Goal: Task Accomplishment & Management: Manage account settings

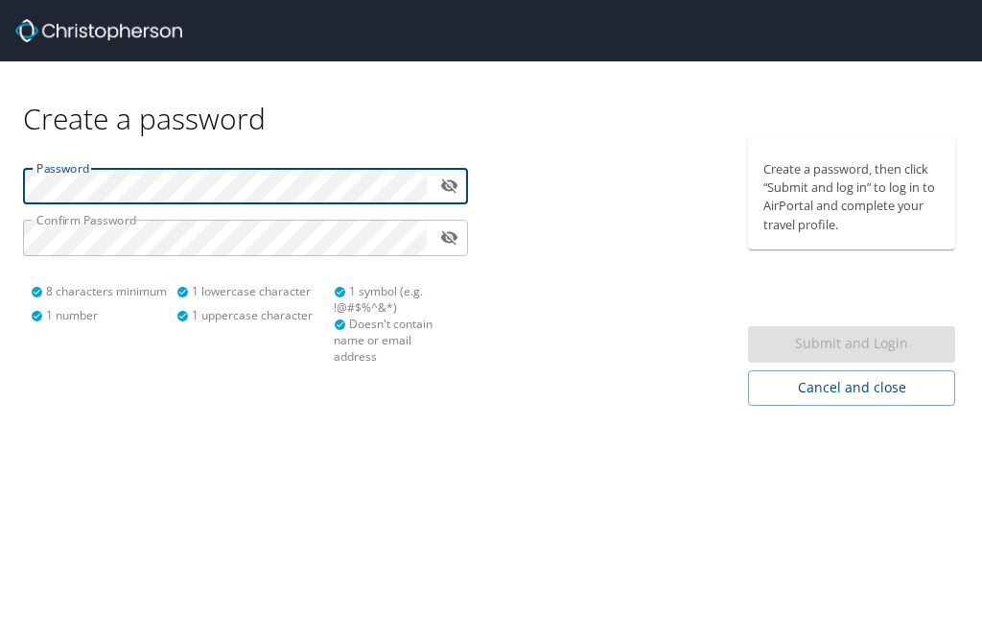
click at [449, 182] on icon "toggle password visibility" at bounding box center [449, 186] width 17 height 14
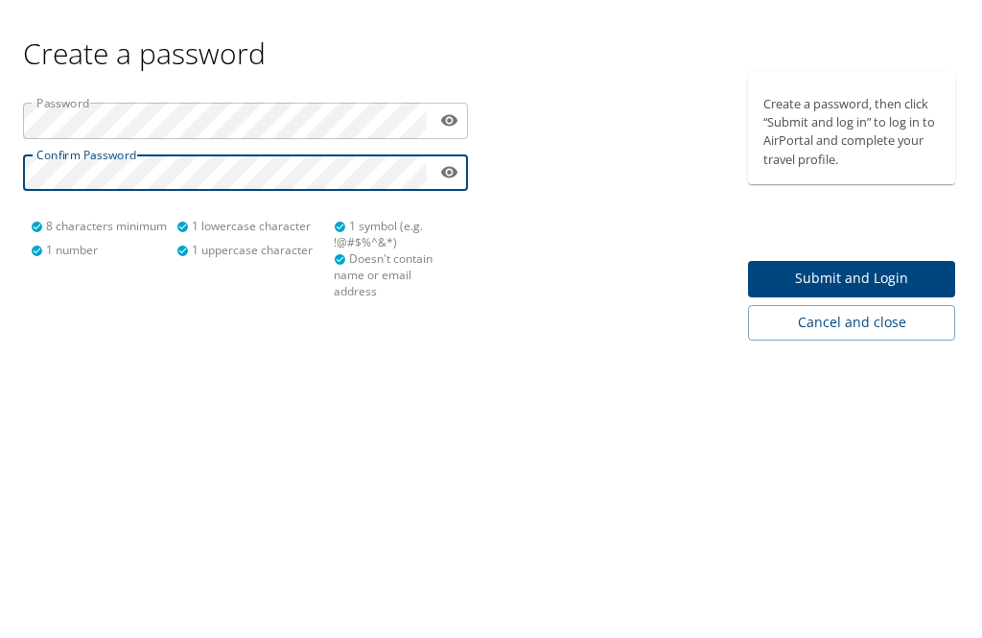
scroll to position [61, 0]
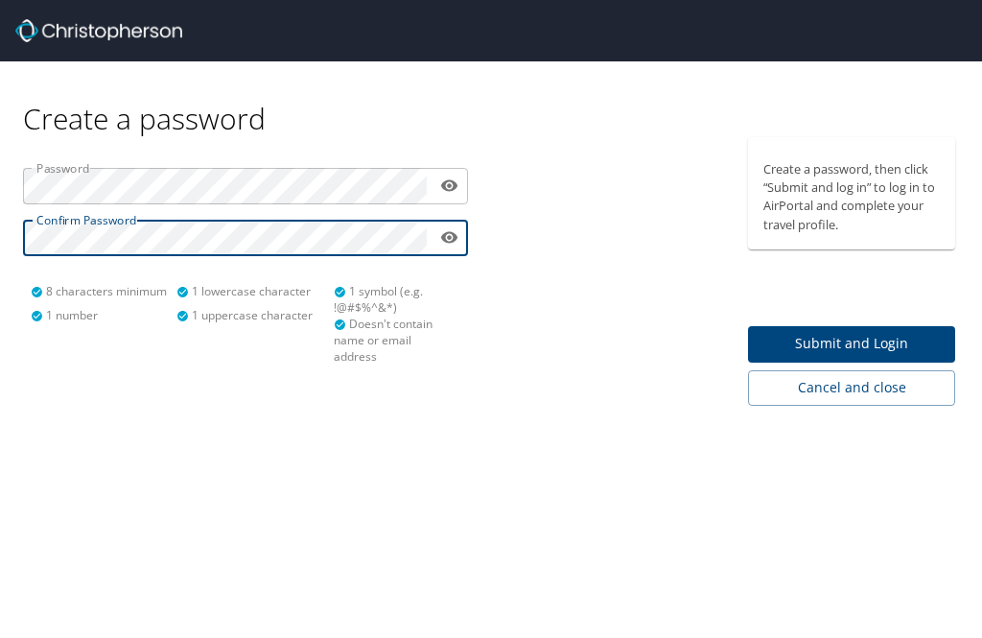
click at [907, 332] on span "Submit and Login" at bounding box center [851, 344] width 176 height 24
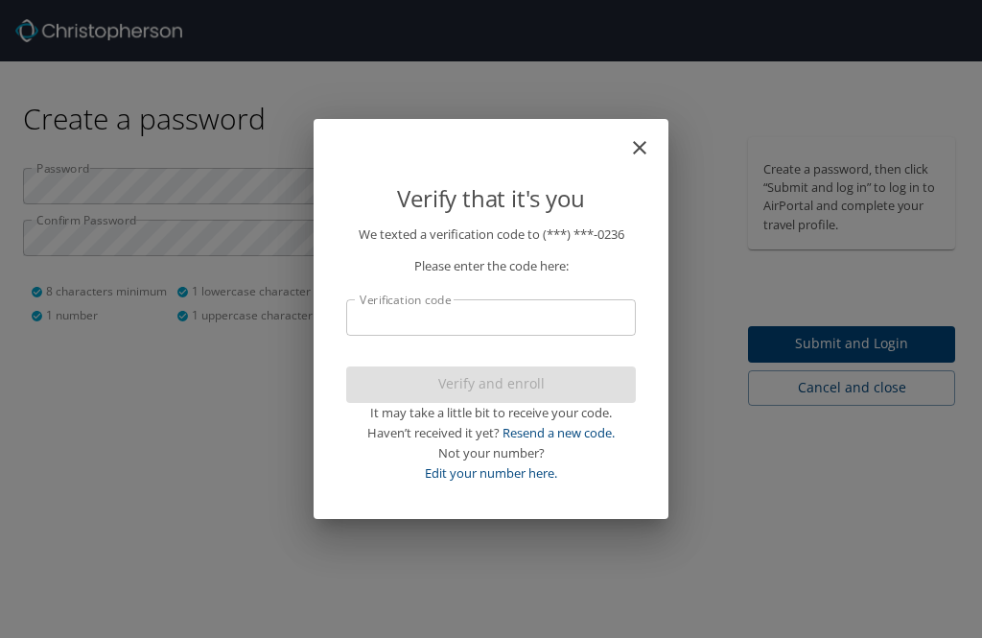
click at [404, 312] on input "Verification code" at bounding box center [491, 317] width 290 height 36
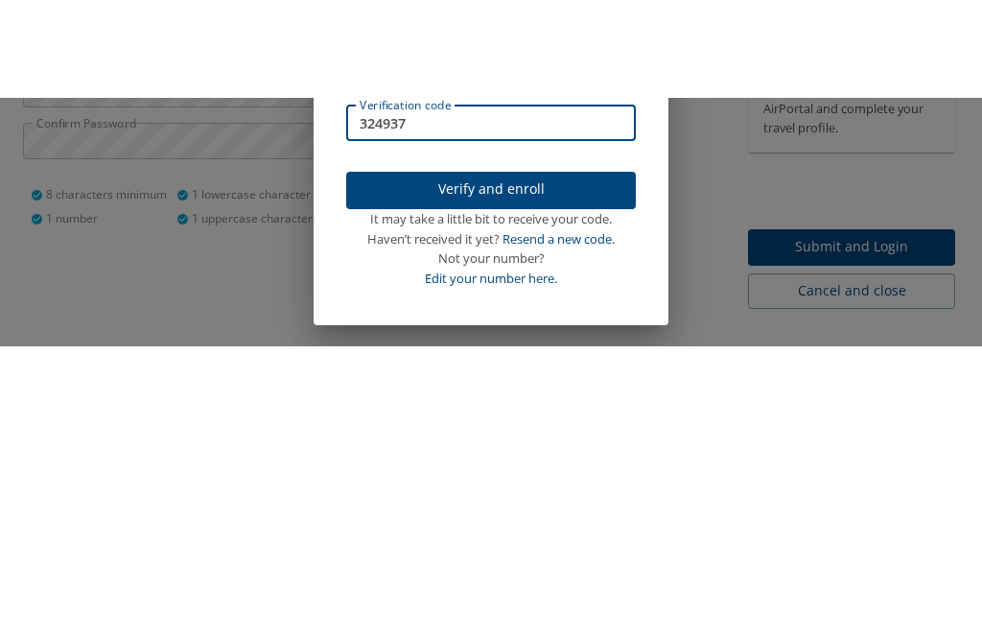
type input "324937"
click at [526, 274] on span "Verify and enroll" at bounding box center [491, 286] width 259 height 24
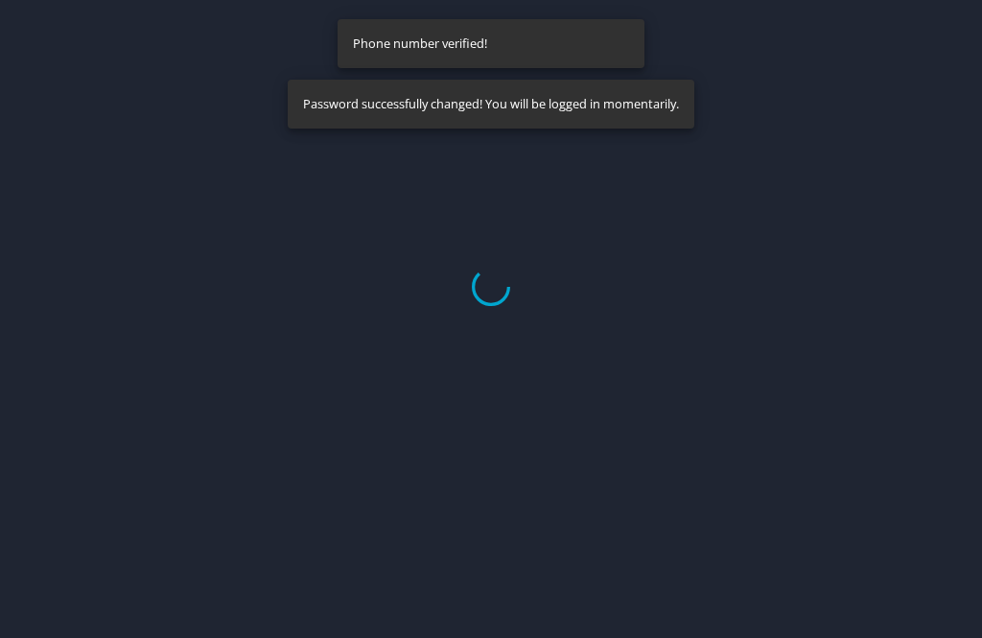
select select "US"
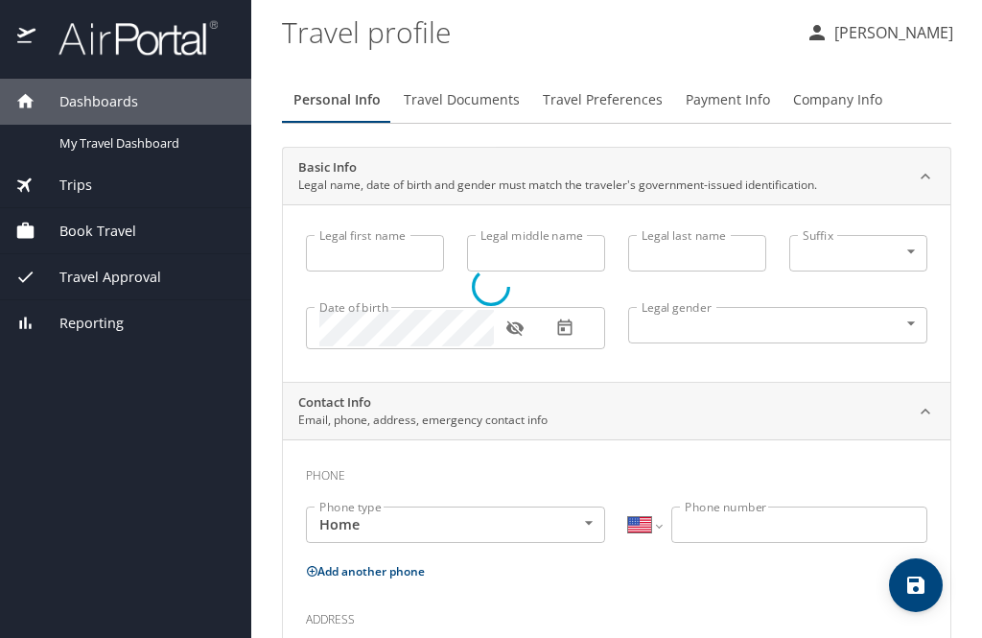
type input "Kathleen"
type input "Weatherspoon"
type input "Female"
select select "US"
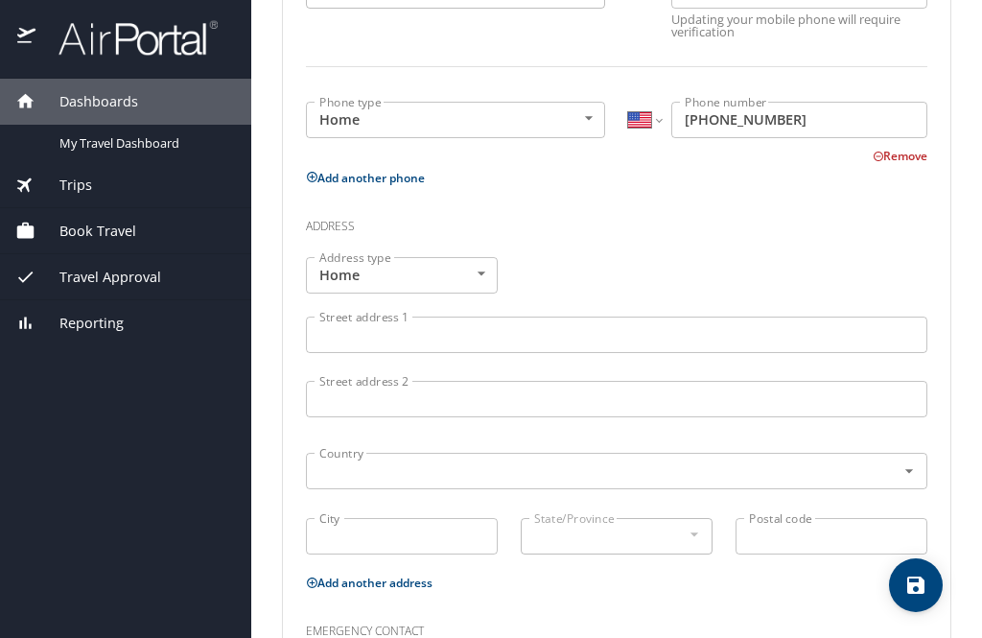
scroll to position [544, 0]
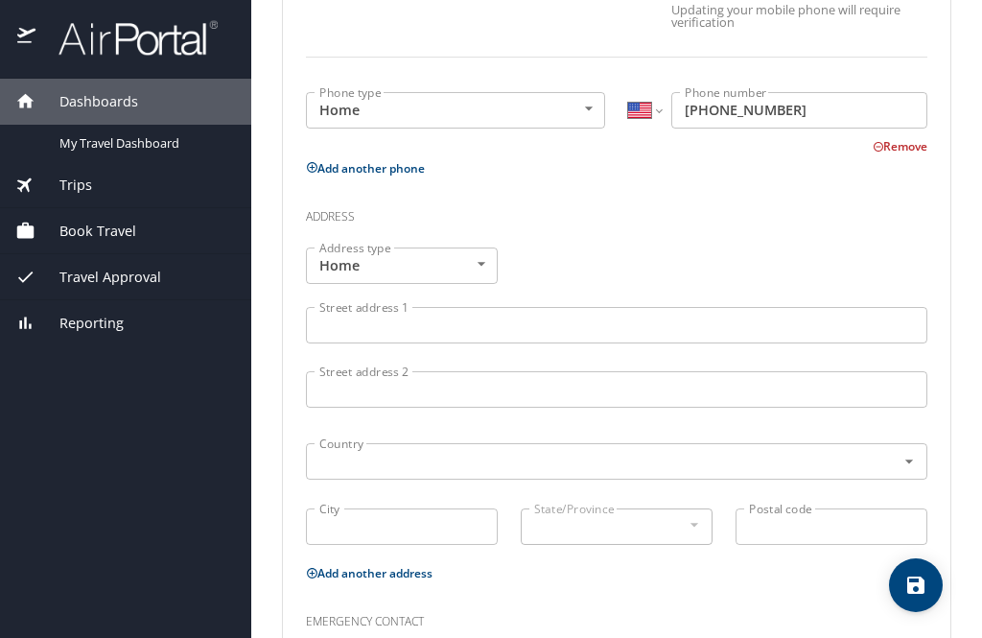
click at [359, 307] on input "Street address 1" at bounding box center [617, 325] width 622 height 36
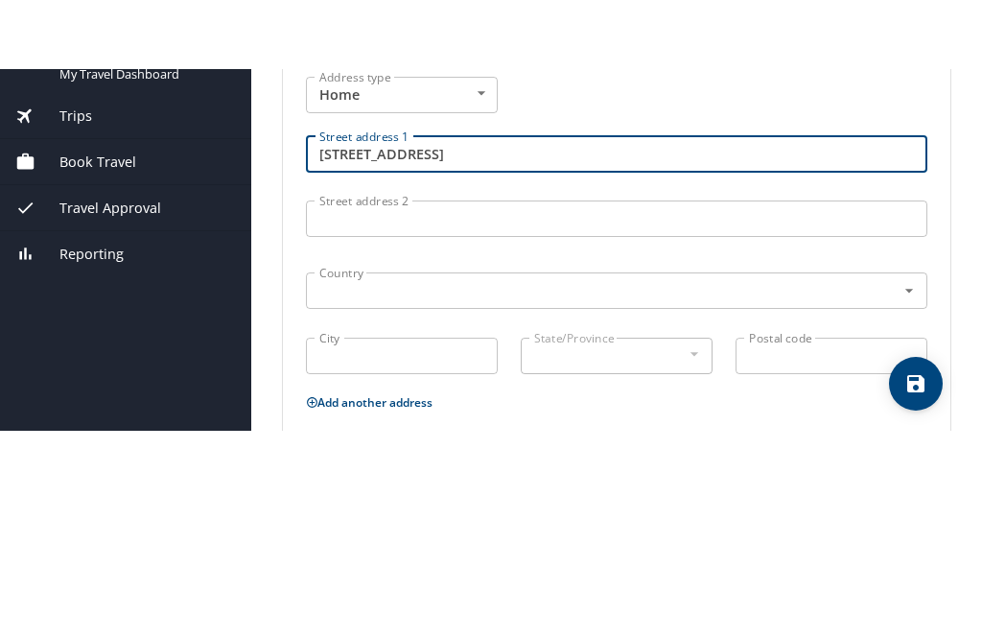
scroll to position [645, 0]
click at [356, 347] on input "text" at bounding box center [588, 359] width 553 height 25
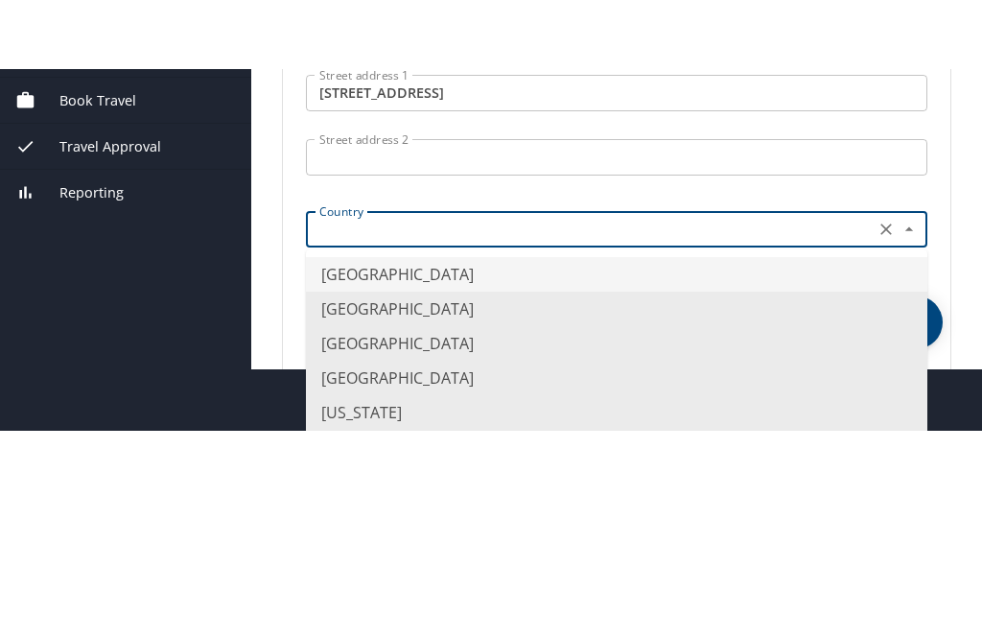
type input "29653 Saratoga Ave"
click at [431, 73] on div "Address type Home Home Address type Street address 1 29653 Saratoga Ave Street …" at bounding box center [616, 235] width 645 height 325
type input "United States of America"
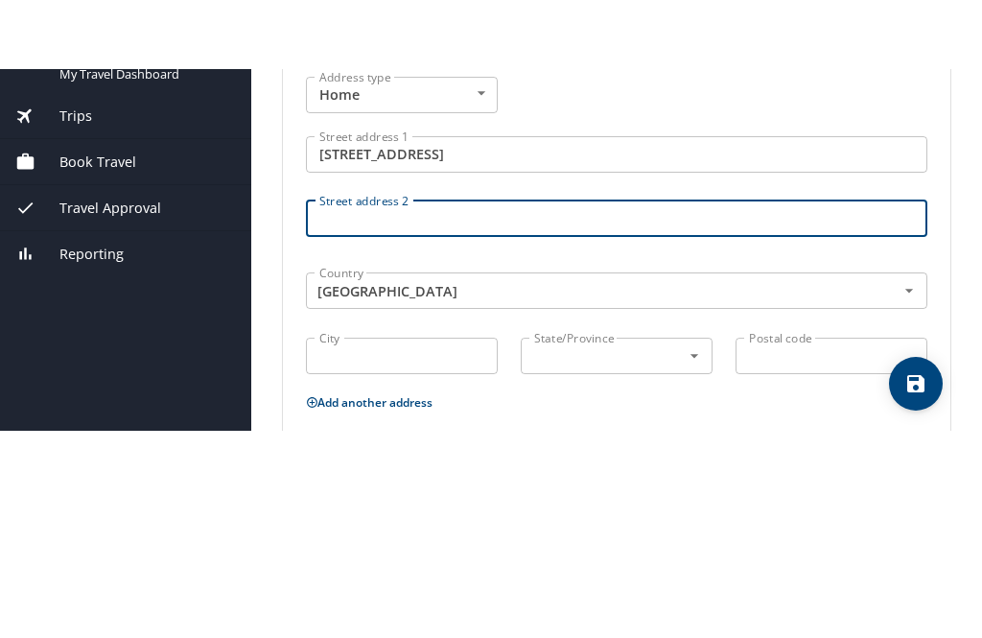
click at [505, 205] on input "29653 Saratoga Ave" at bounding box center [617, 223] width 622 height 36
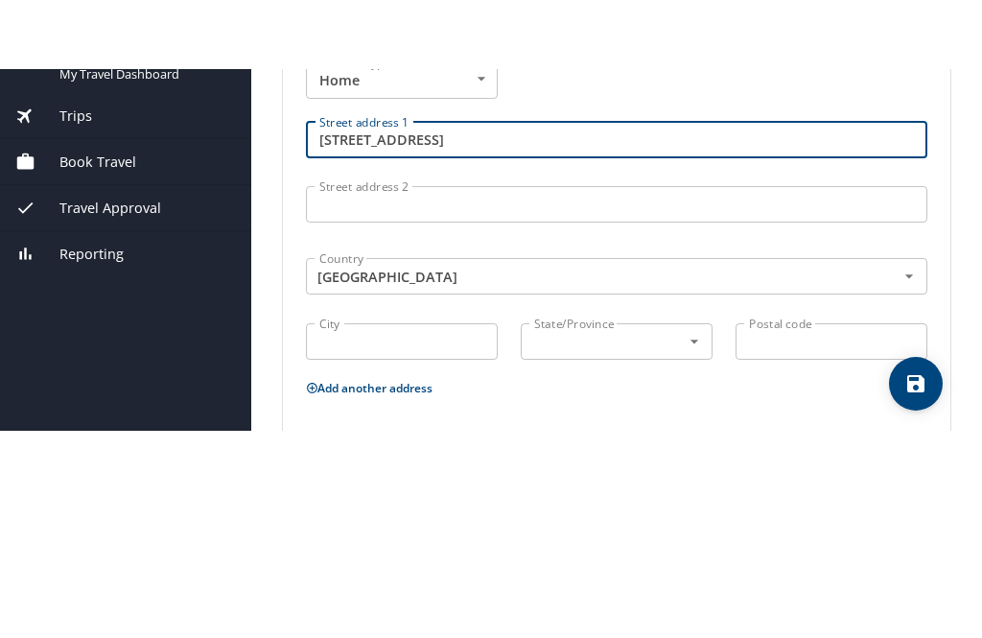
click at [358, 392] on input "City" at bounding box center [402, 410] width 192 height 36
type input "29653 Saratoga Ave"
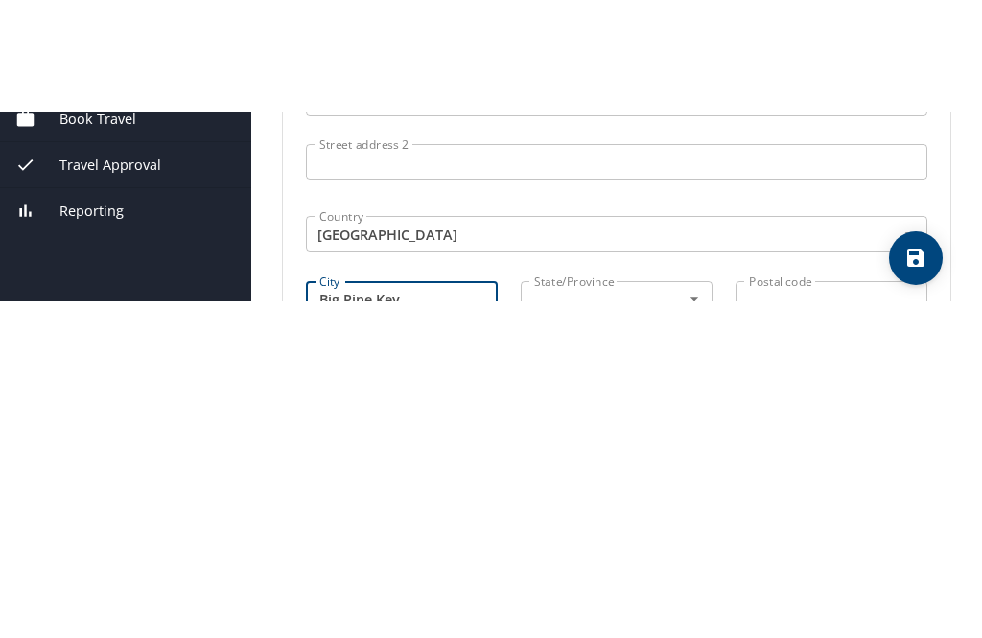
click at [696, 402] on icon "Open" at bounding box center [694, 411] width 19 height 19
type input "Big Pine Key"
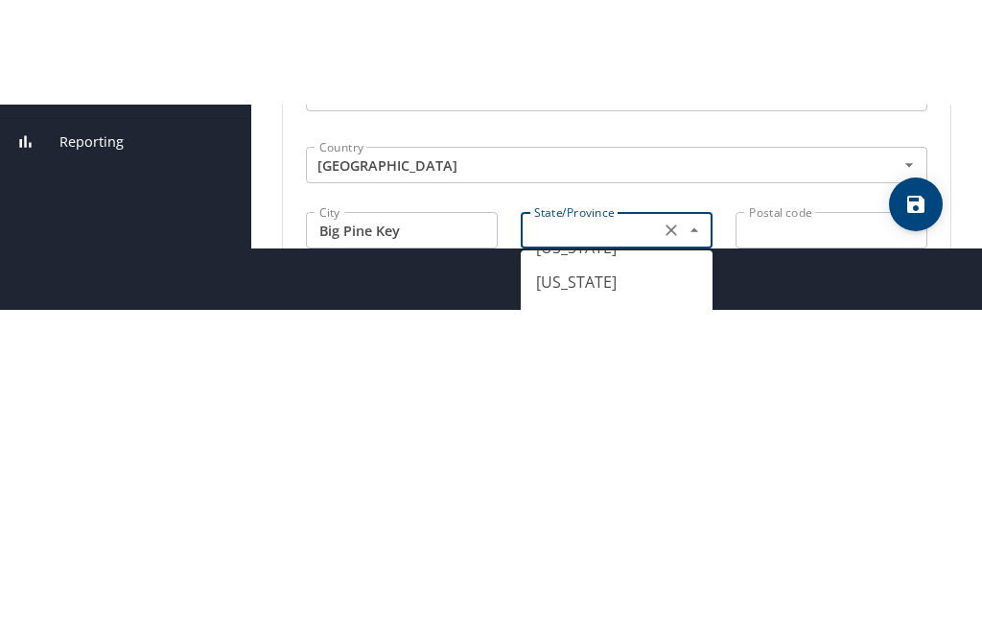
scroll to position [275, 0]
click at [572, 413] on li "Florida" at bounding box center [617, 430] width 192 height 35
type input "Florida"
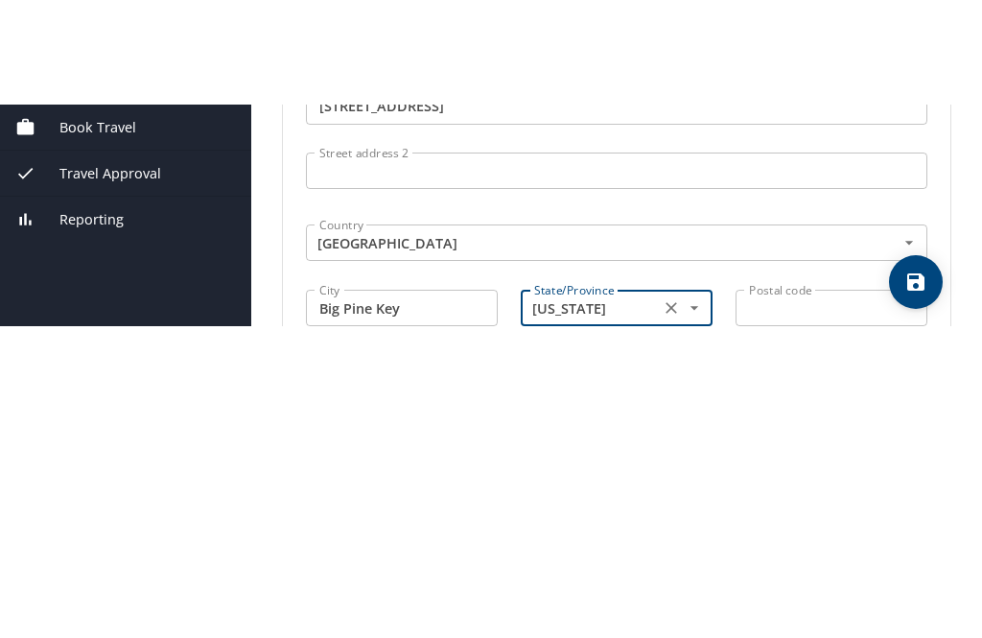
click at [805, 393] on input "Postal code" at bounding box center [832, 411] width 192 height 36
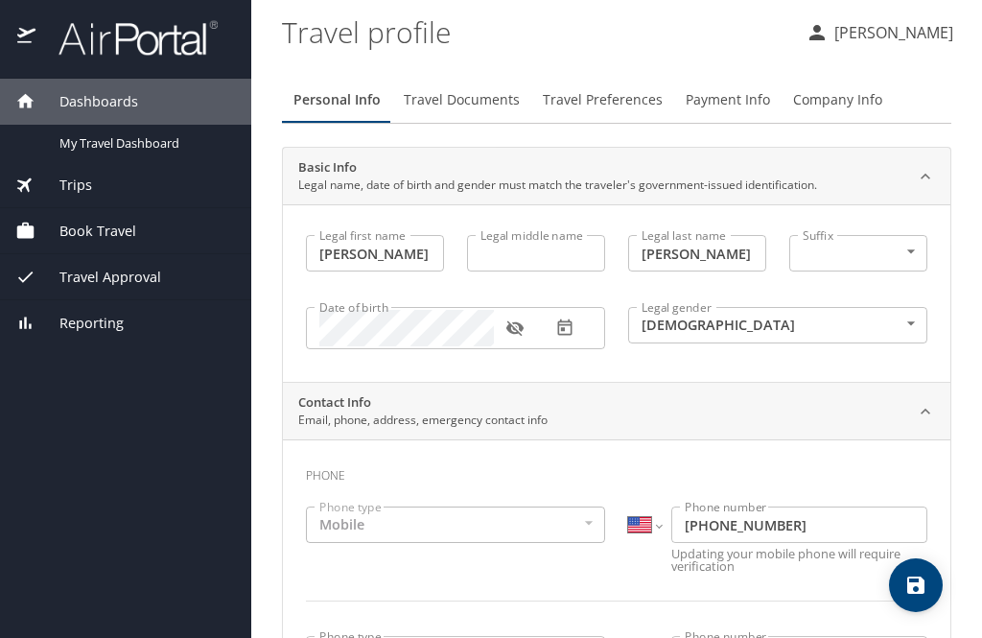
scroll to position [0, 0]
type input "33043"
click at [467, 88] on span "Travel Documents" at bounding box center [462, 100] width 116 height 24
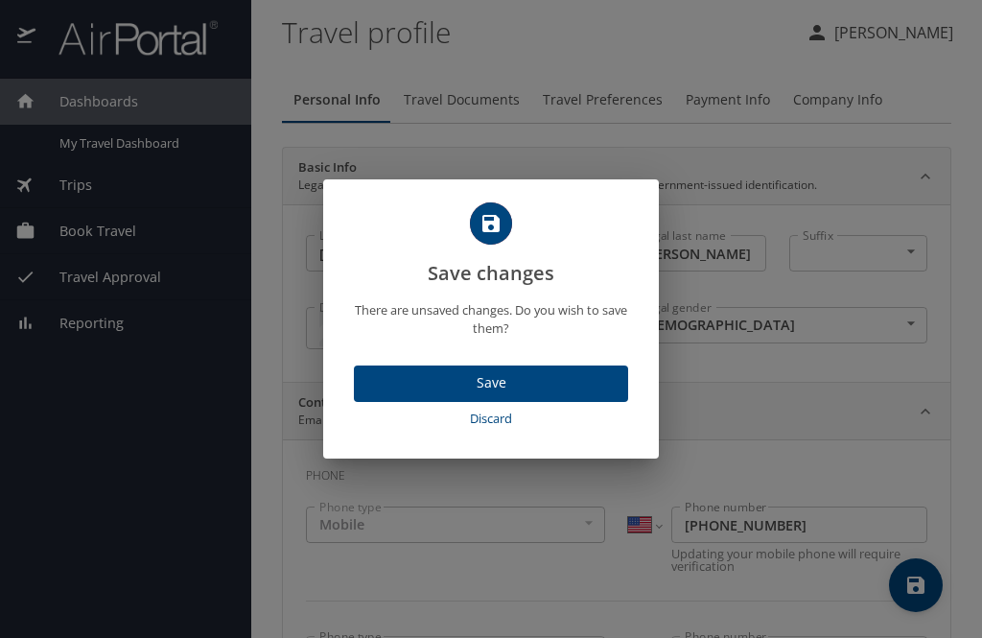
click at [534, 381] on span "Save" at bounding box center [491, 383] width 244 height 24
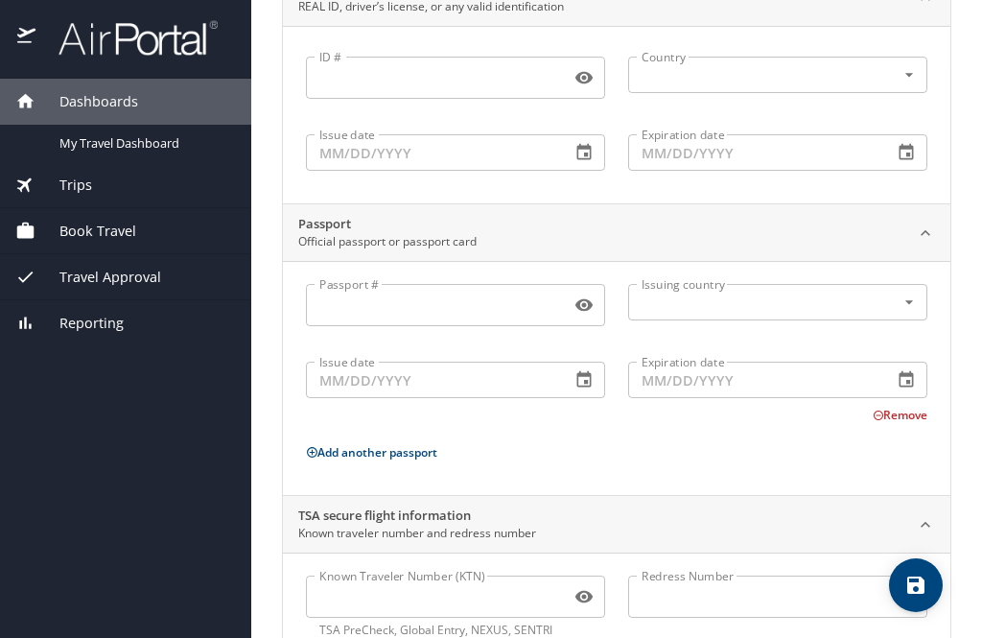
scroll to position [176, 0]
click at [400, 580] on input "Known Traveler Number (KTN)" at bounding box center [434, 598] width 257 height 36
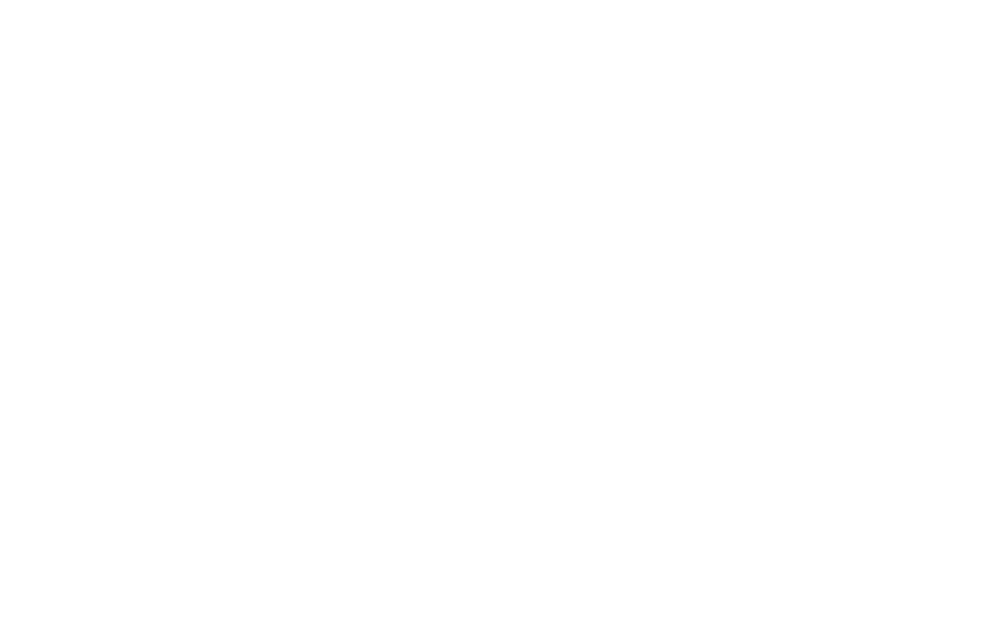
click at [586, 593] on icon "button" at bounding box center [583, 599] width 17 height 12
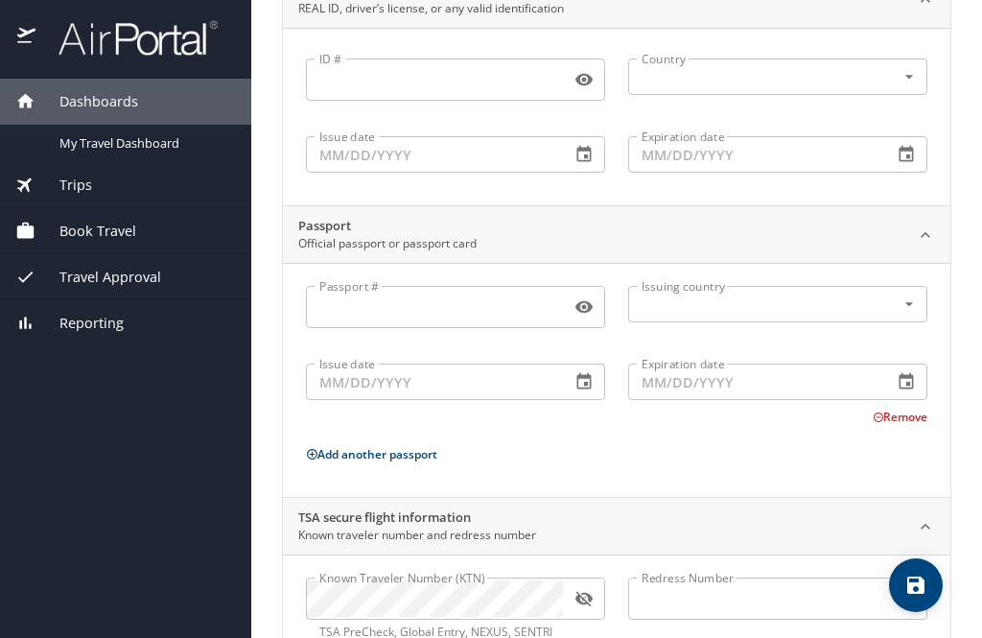
click at [367, 289] on input "Passport #" at bounding box center [434, 307] width 257 height 36
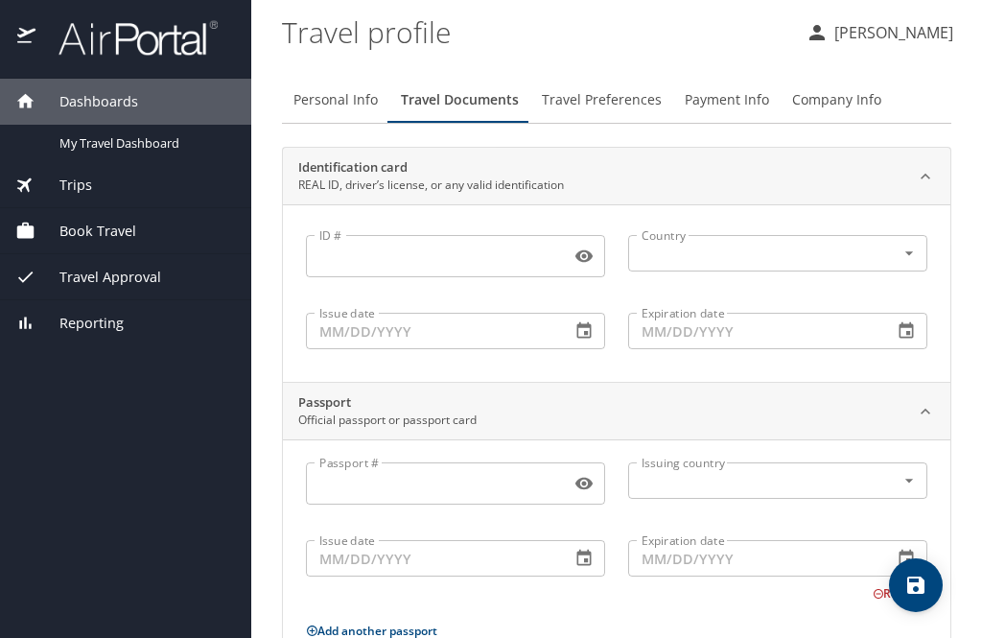
scroll to position [0, 0]
click at [600, 88] on span "Travel Preferences" at bounding box center [602, 100] width 120 height 24
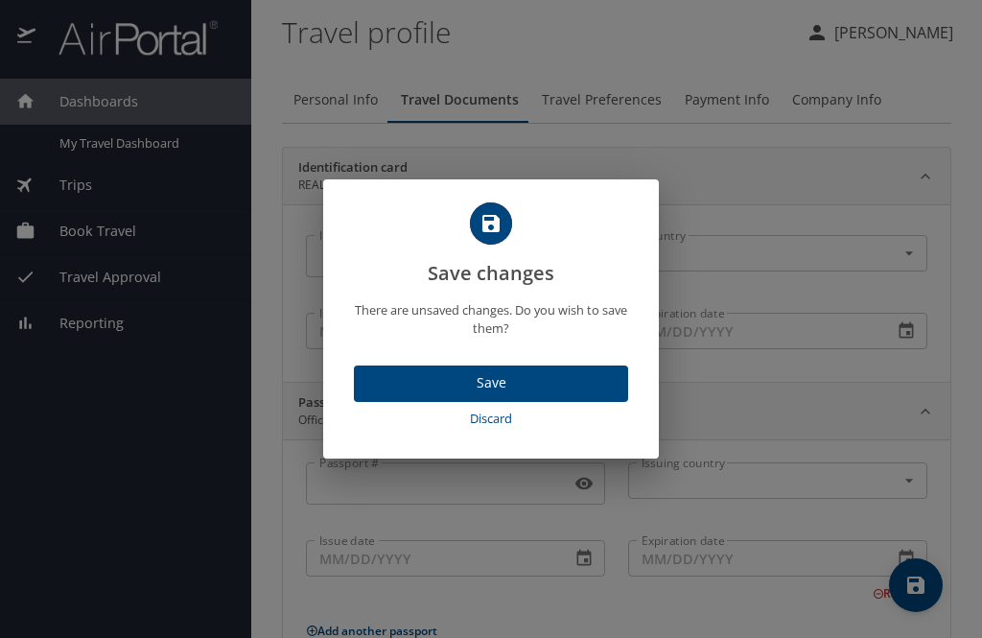
click at [554, 379] on span "Save" at bounding box center [491, 383] width 244 height 24
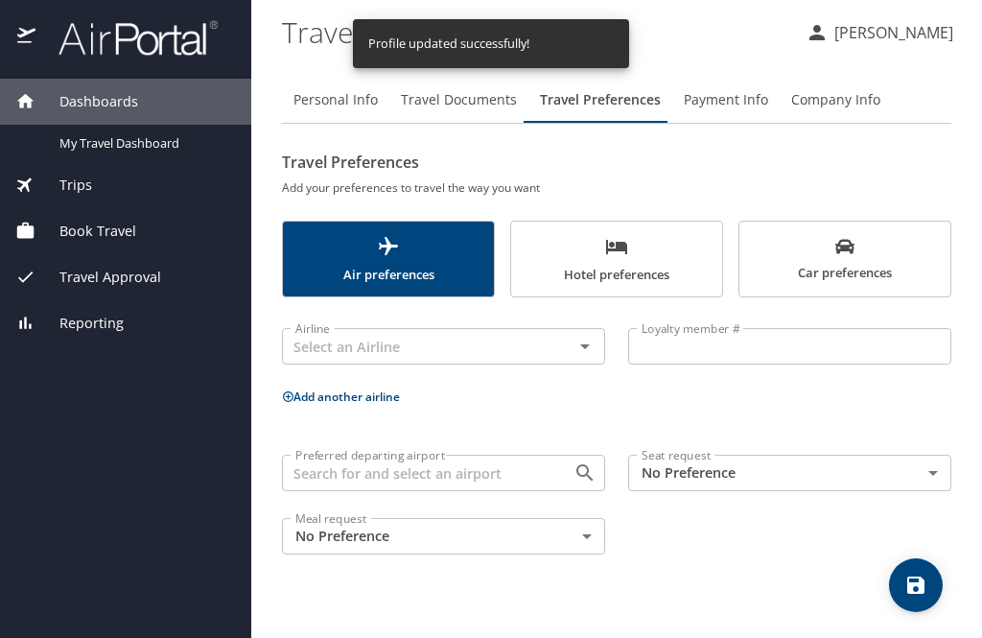
click at [589, 335] on icon "Open" at bounding box center [585, 346] width 23 height 23
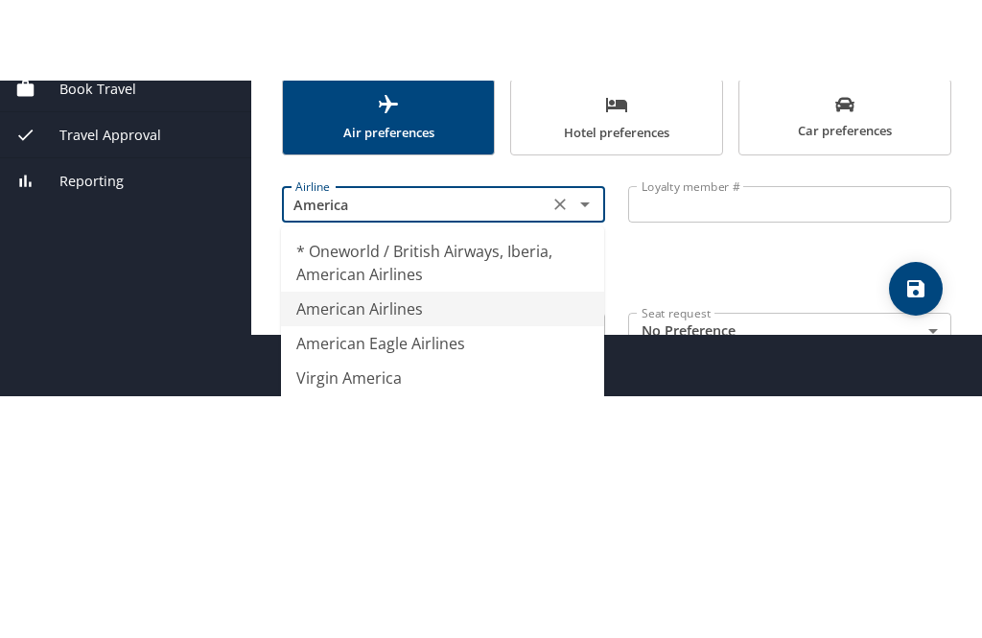
click at [426, 372] on li "American Airlines" at bounding box center [442, 389] width 323 height 35
type input "American Airlines"
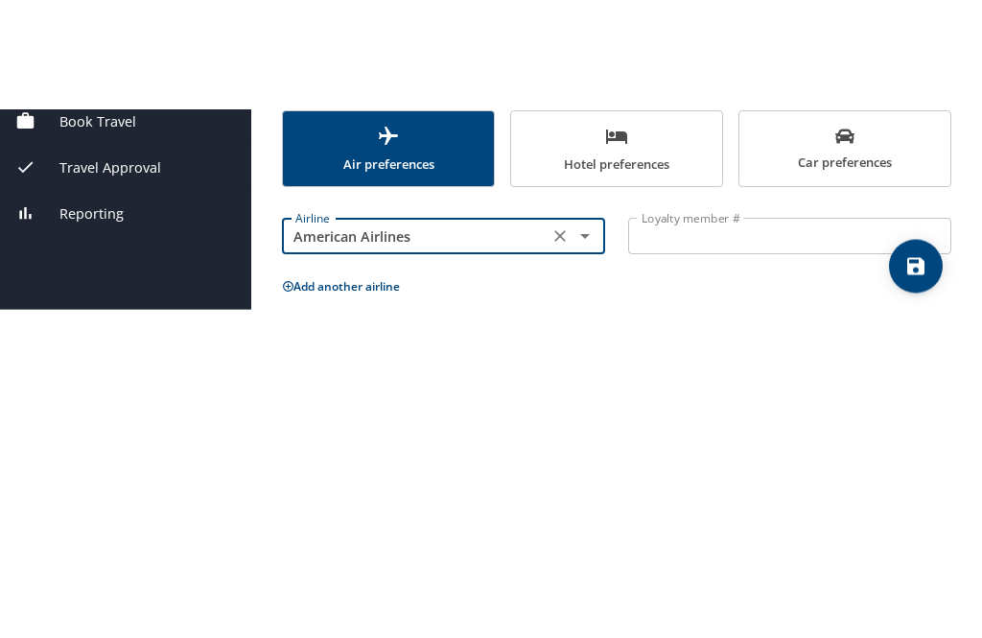
click at [692, 328] on input "Loyalty member #" at bounding box center [789, 346] width 323 height 36
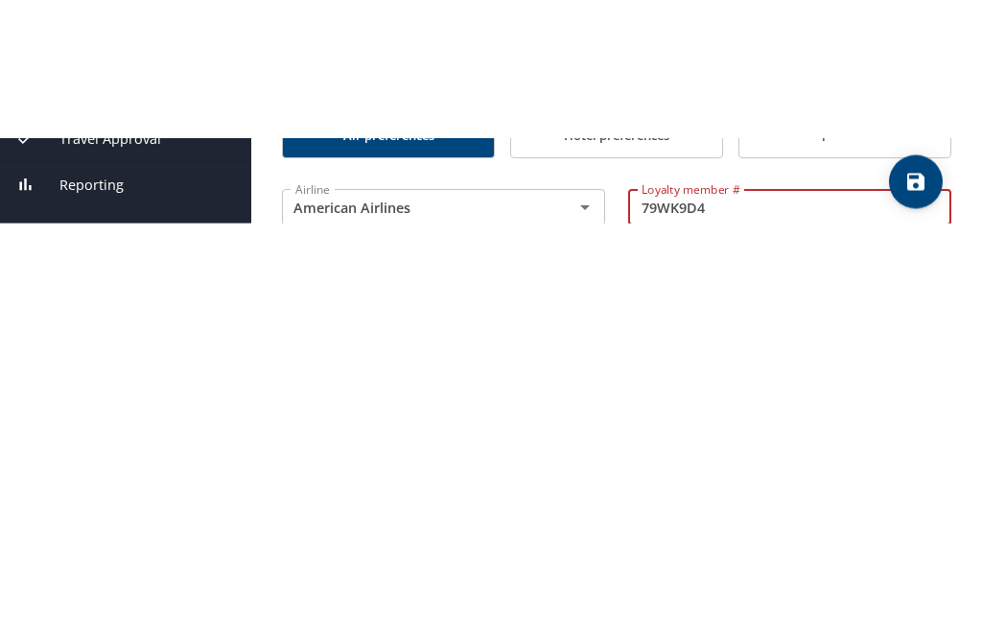
type input "79WK9D4"
click at [331, 309] on div "Airline American Airlines Airline Loyalty member # 79WK9D4 Loyalty member # Ple…" at bounding box center [616, 442] width 669 height 266
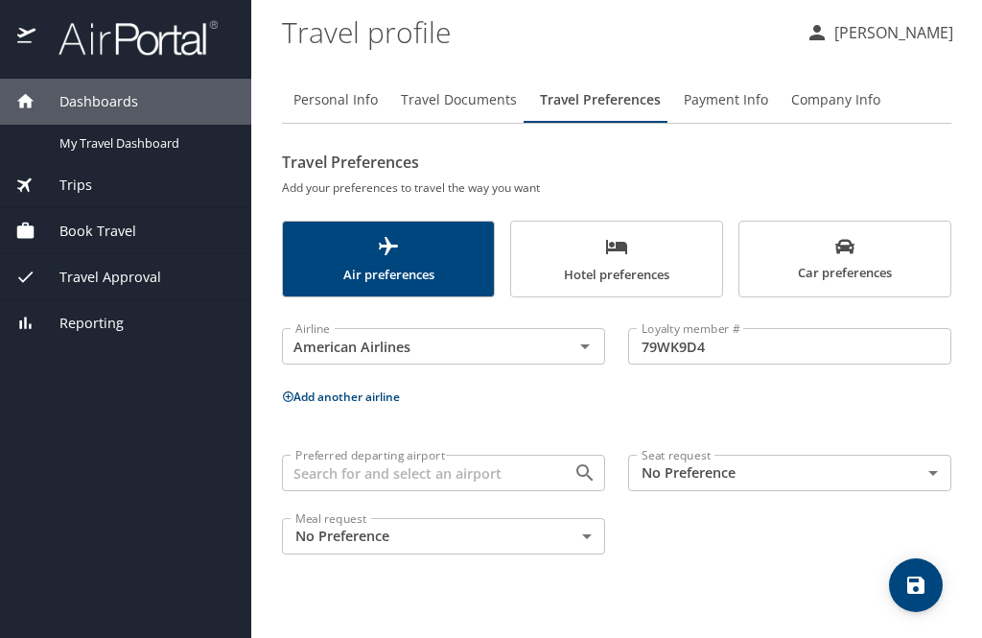
click at [298, 388] on button "Add another airline" at bounding box center [341, 396] width 118 height 16
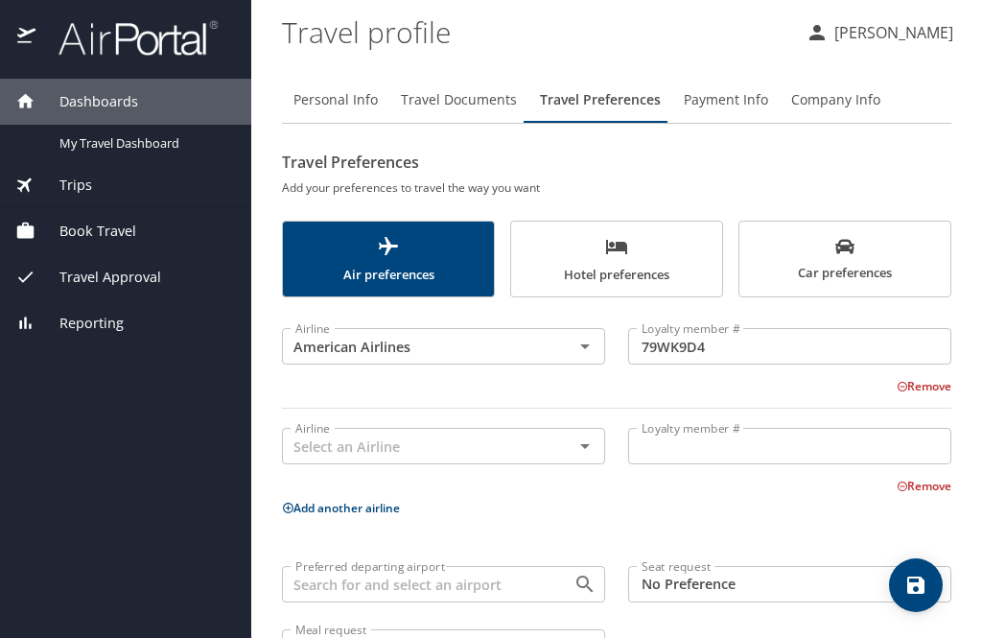
click at [582, 434] on icon "Open" at bounding box center [585, 445] width 23 height 23
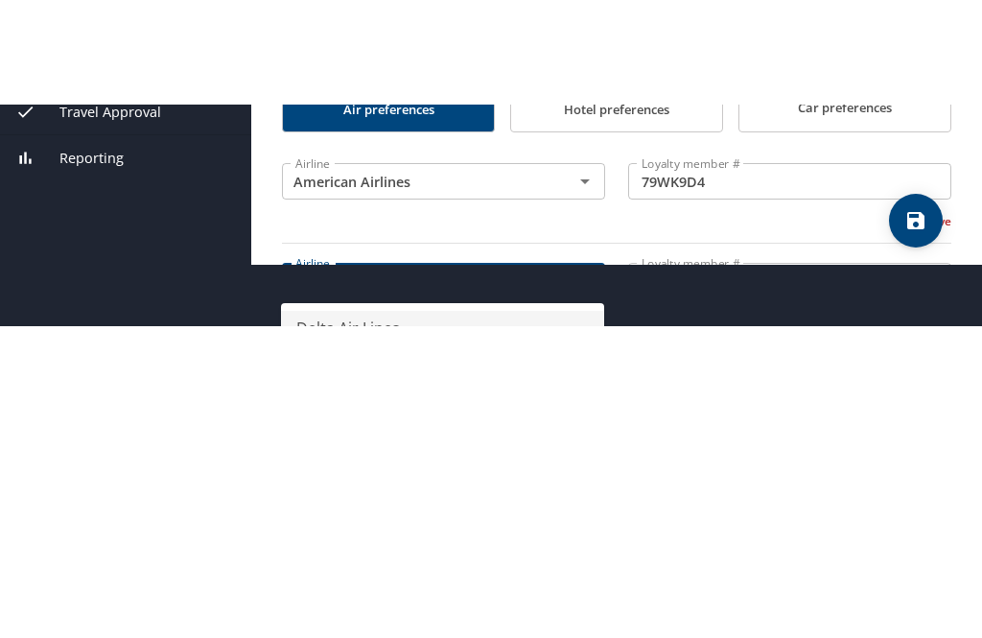
click at [408, 414] on li "Delta Air Lines" at bounding box center [442, 431] width 323 height 35
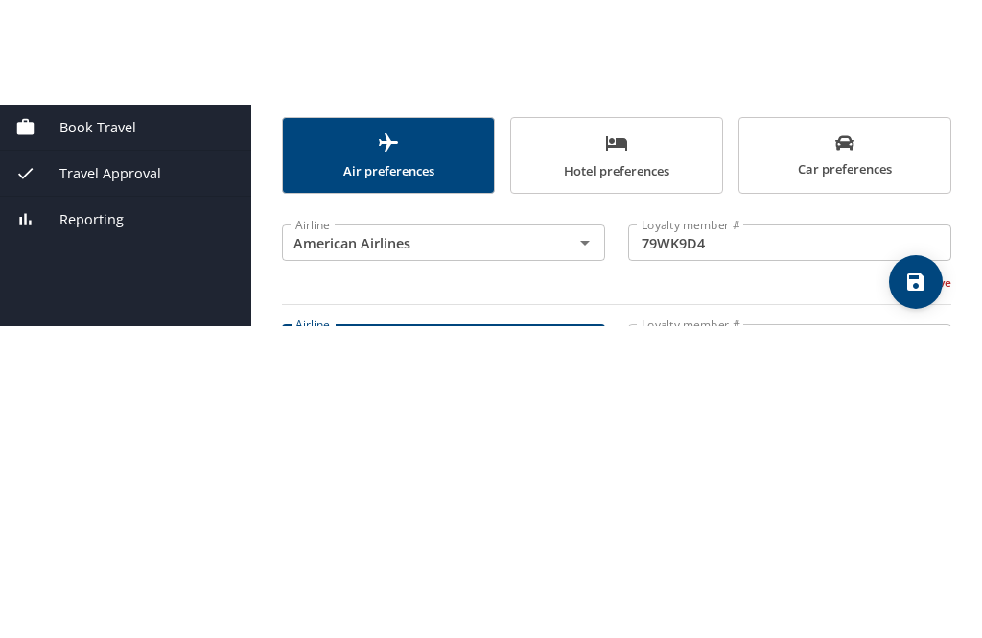
type input "Delta Air Lines"
click at [703, 428] on input "Loyalty member #" at bounding box center [789, 446] width 323 height 36
type input "2686562642"
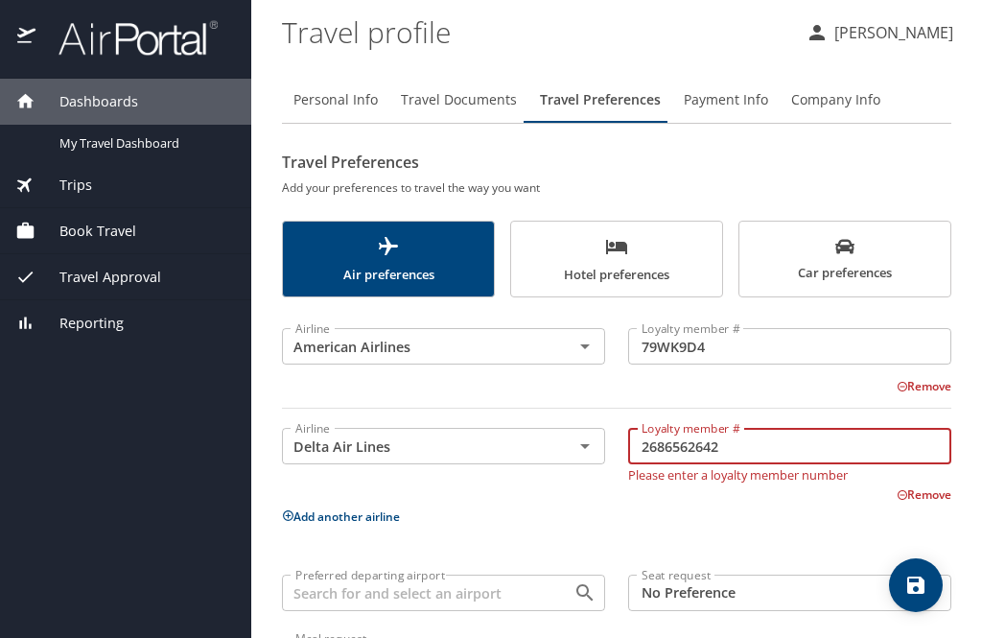
click at [631, 221] on button "Hotel preferences" at bounding box center [616, 259] width 213 height 77
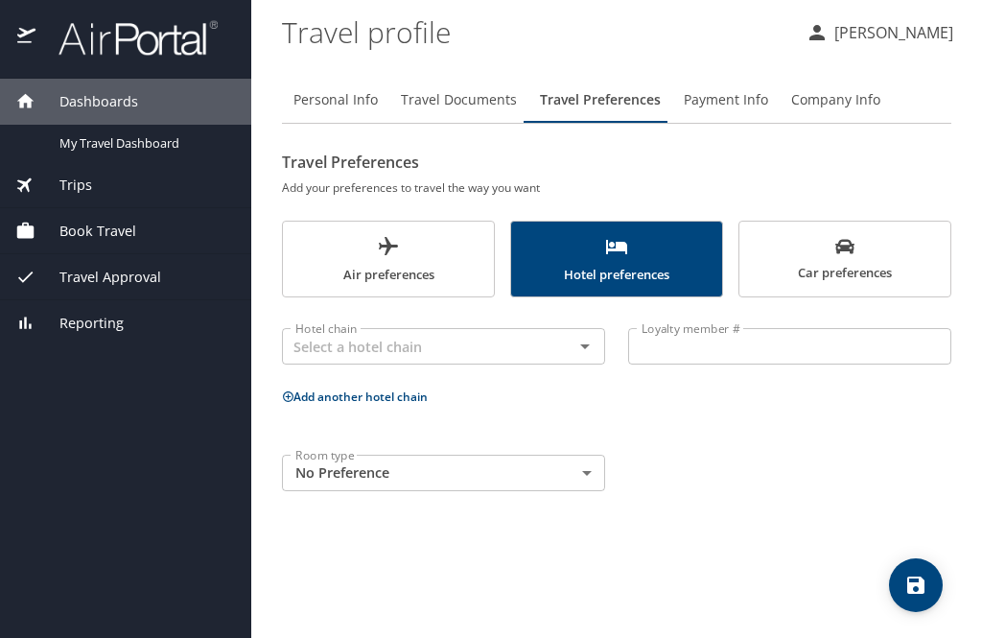
click at [590, 335] on icon "Open" at bounding box center [585, 346] width 23 height 23
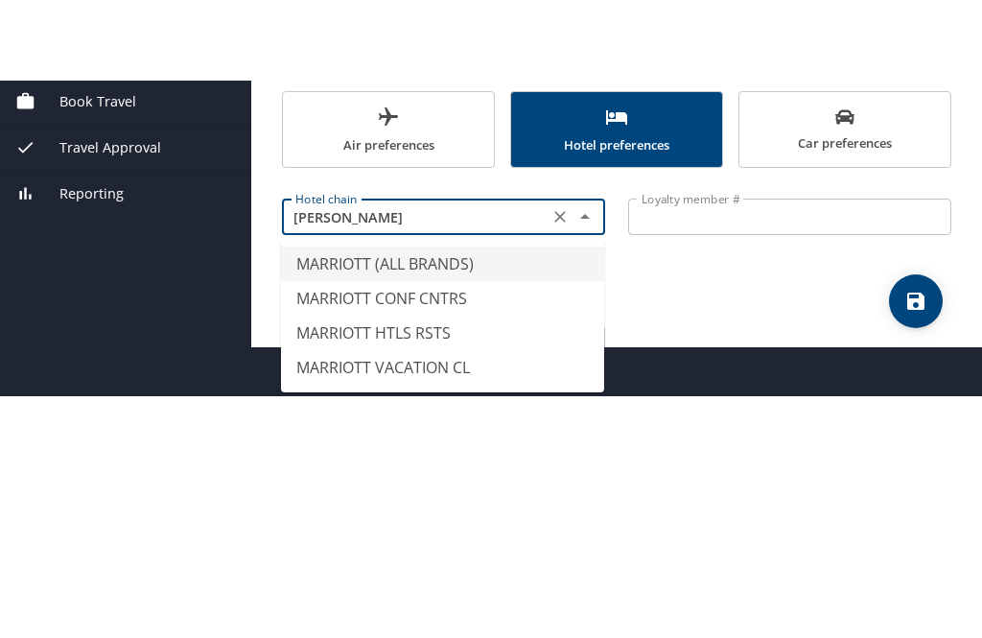
click at [465, 327] on li "MARRIOTT (ALL BRANDS)" at bounding box center [442, 344] width 323 height 35
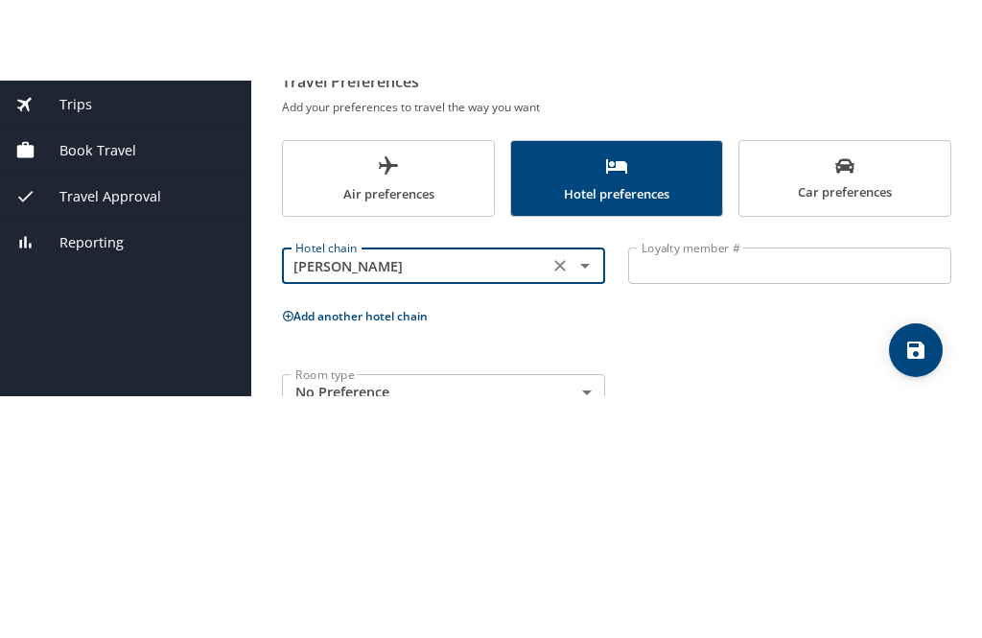
type input "MARRIOTT (ALL BRANDS)"
click at [697, 328] on input "Loyalty member #" at bounding box center [789, 346] width 323 height 36
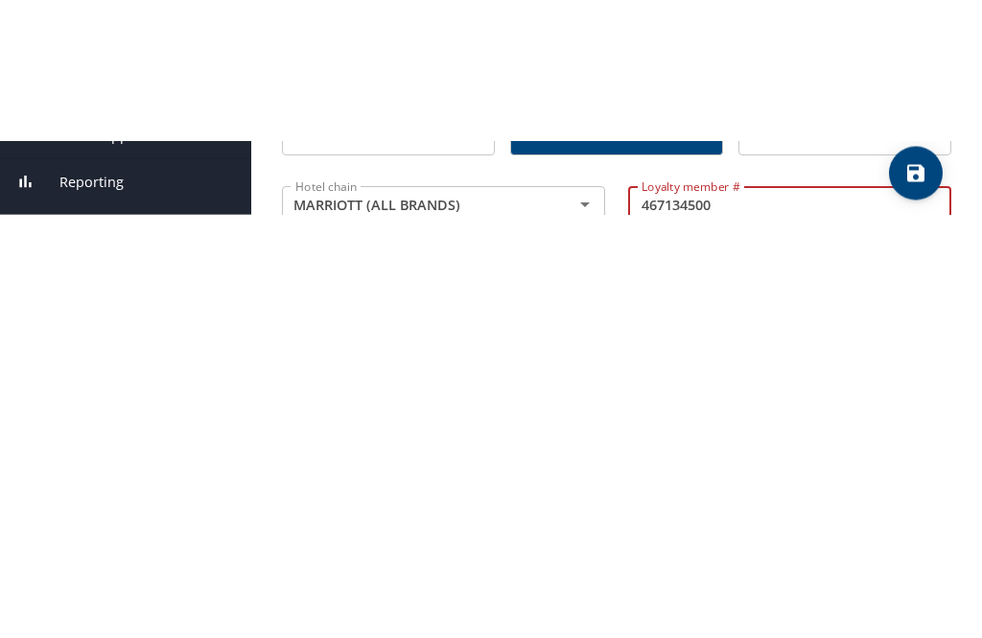
type input "467134500"
click at [583, 147] on body "Dashboards My Travel Dashboard Trips Current / Future Trips Past Trips Trips Mi…" at bounding box center [491, 178] width 982 height 356
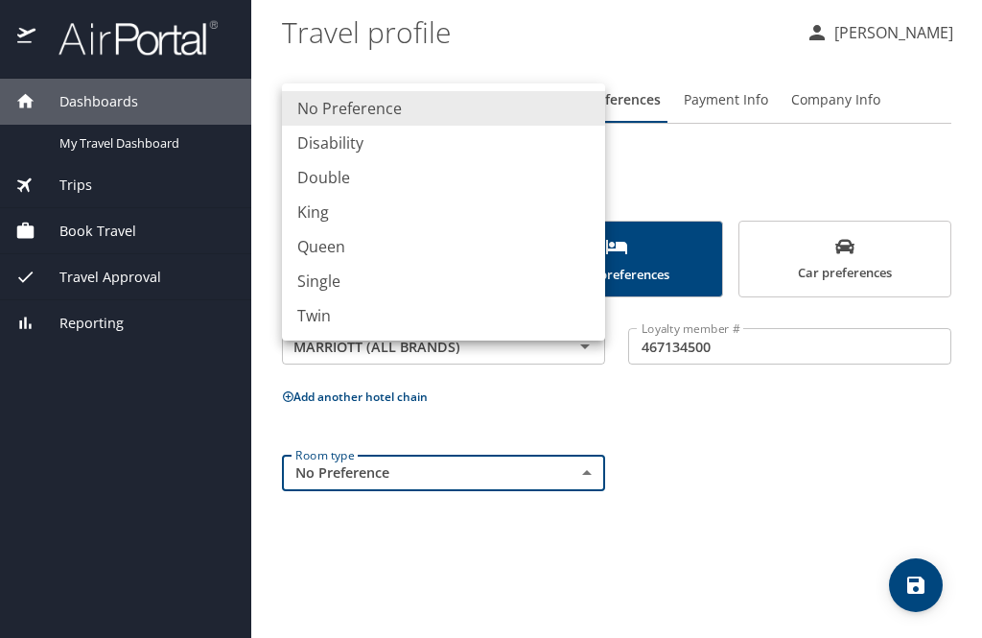
click at [337, 219] on li "King" at bounding box center [443, 212] width 323 height 35
type input "King"
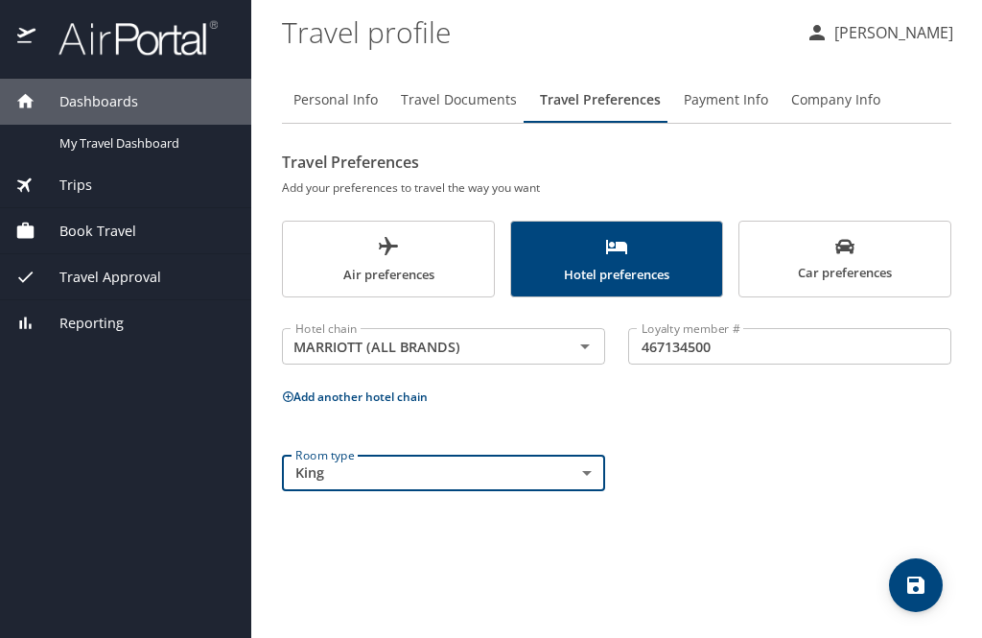
click at [739, 97] on span "Payment Info" at bounding box center [726, 100] width 84 height 24
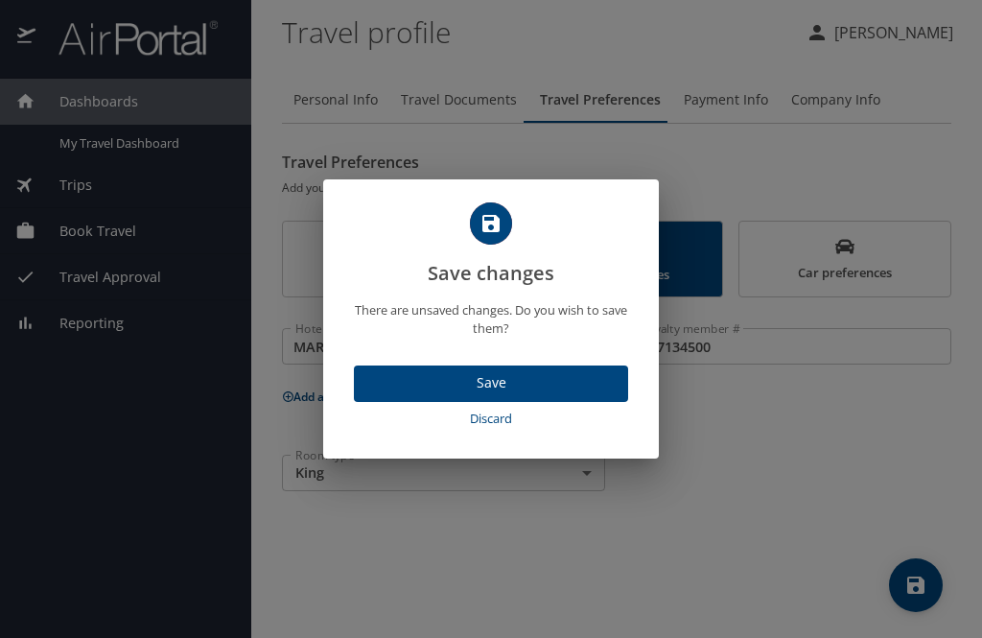
click at [534, 381] on span "Save" at bounding box center [491, 383] width 244 height 24
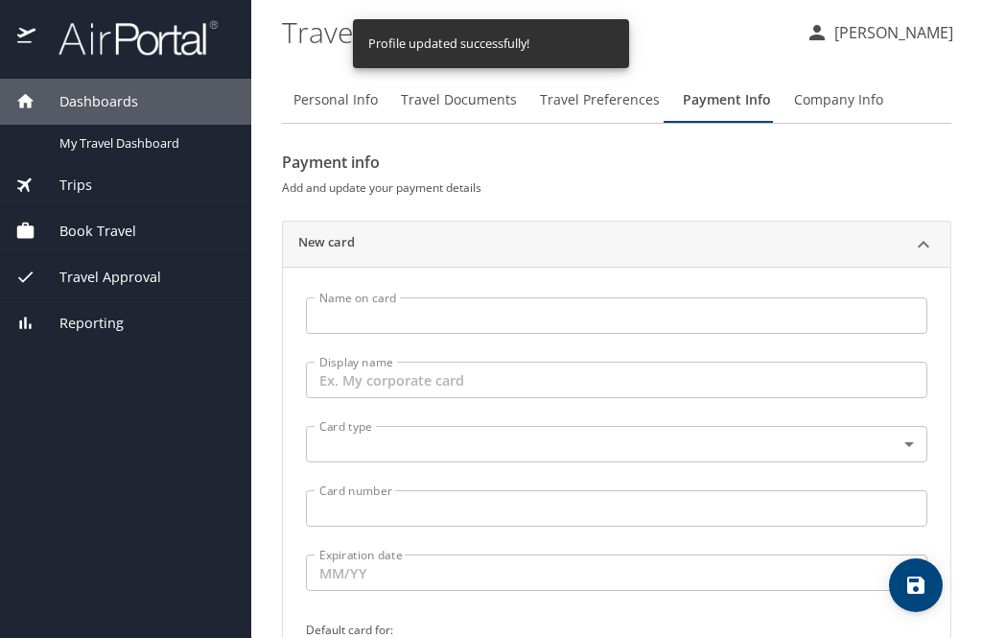
click at [166, 138] on span "My Travel Dashboard" at bounding box center [143, 143] width 169 height 18
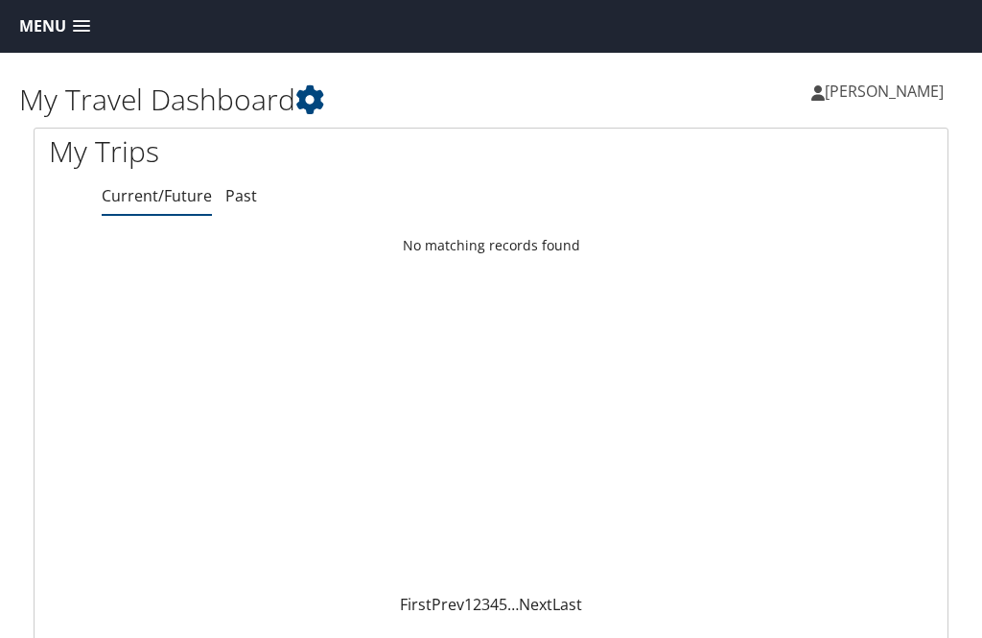
click at [79, 22] on span at bounding box center [81, 26] width 17 height 13
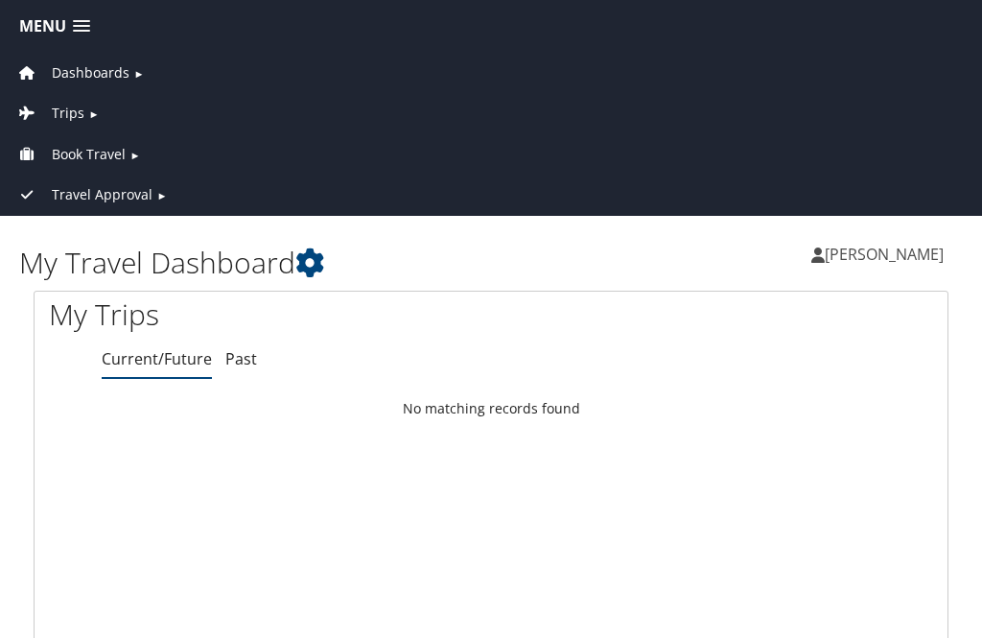
click at [76, 121] on span "Trips" at bounding box center [68, 113] width 33 height 21
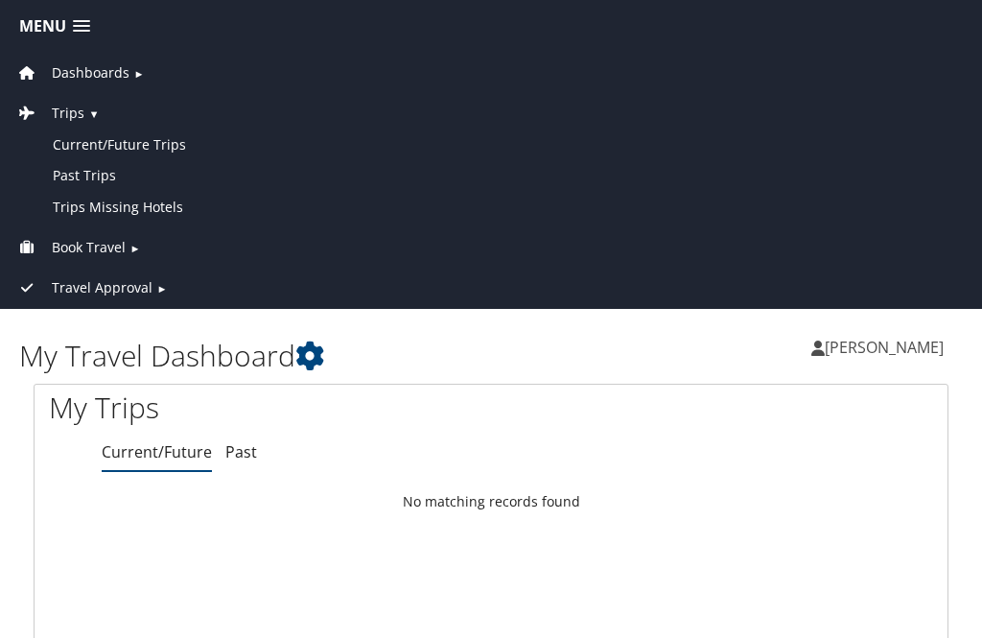
click at [164, 151] on link "Current/Future Trips" at bounding box center [491, 144] width 973 height 31
